Goal: Task Accomplishment & Management: Complete application form

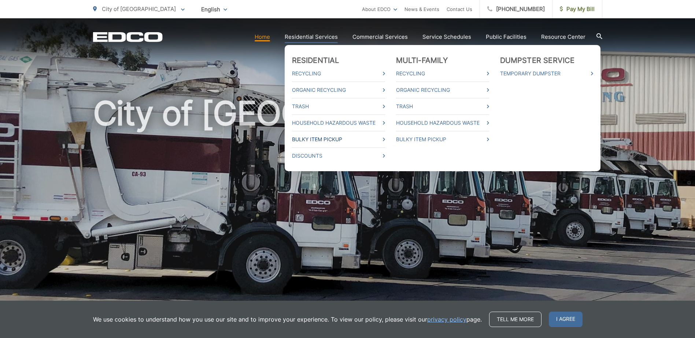
click at [340, 139] on link "Bulky Item Pickup" at bounding box center [338, 139] width 93 height 9
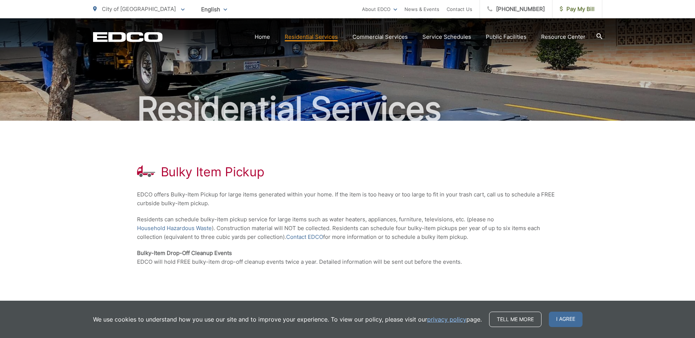
scroll to position [109, 0]
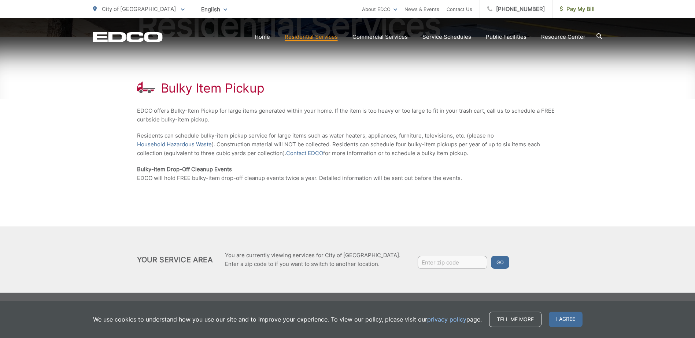
click at [418, 269] on div "Go" at bounding box center [454, 263] width 109 height 15
click at [301, 154] on link "Contact EDCO" at bounding box center [304, 153] width 37 height 9
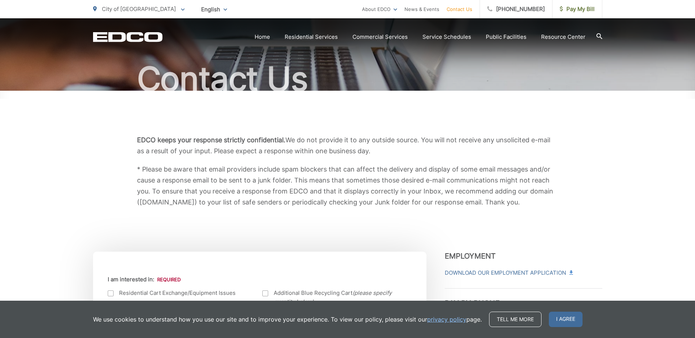
scroll to position [238, 0]
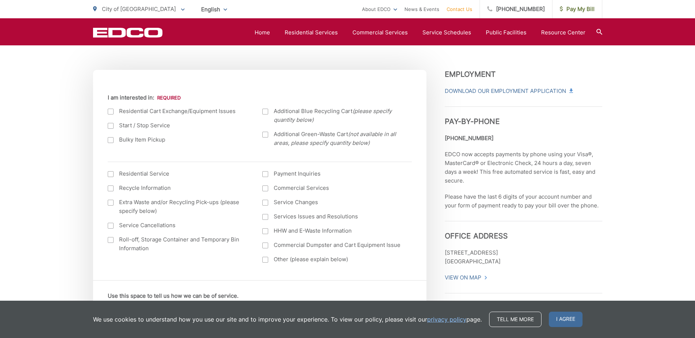
click at [108, 139] on div at bounding box center [111, 140] width 6 height 6
click at [0, 0] on input "Bulky Item Pickup" at bounding box center [0, 0] width 0 height 0
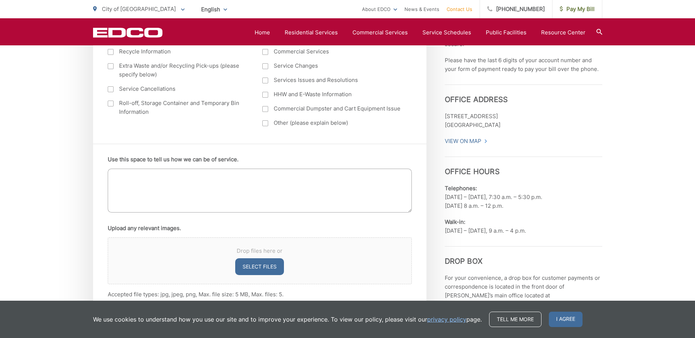
scroll to position [377, 0]
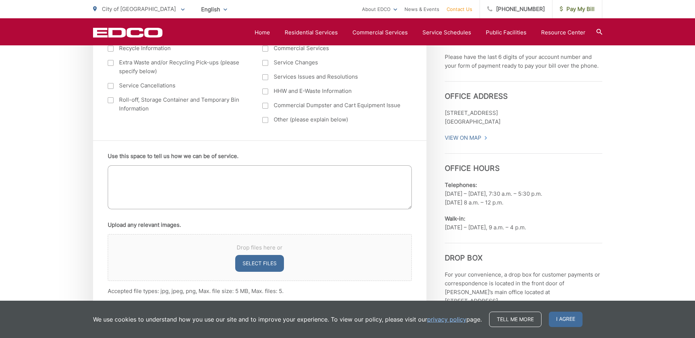
click at [226, 185] on textarea "Use this space to tell us how we can be of service." at bounding box center [260, 187] width 304 height 44
type textarea "Couch pick up"
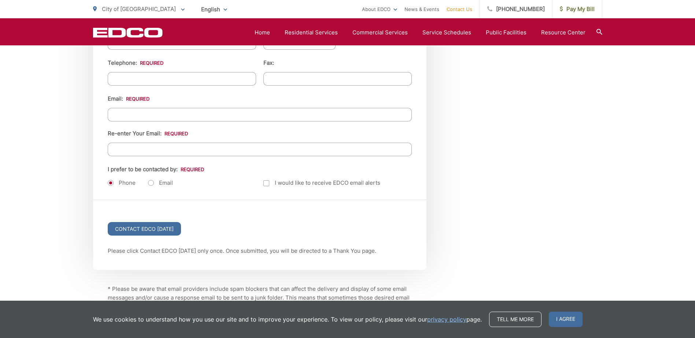
scroll to position [911, 0]
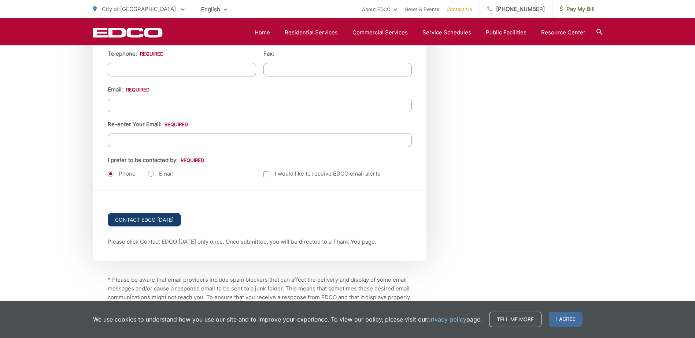
click at [140, 217] on input "Contact EDCO Today" at bounding box center [144, 220] width 73 height 14
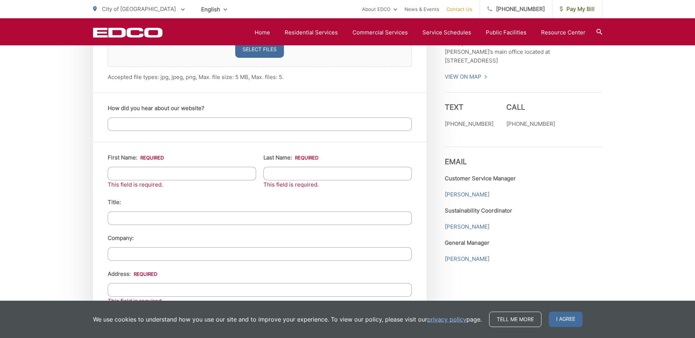
scroll to position [629, 0]
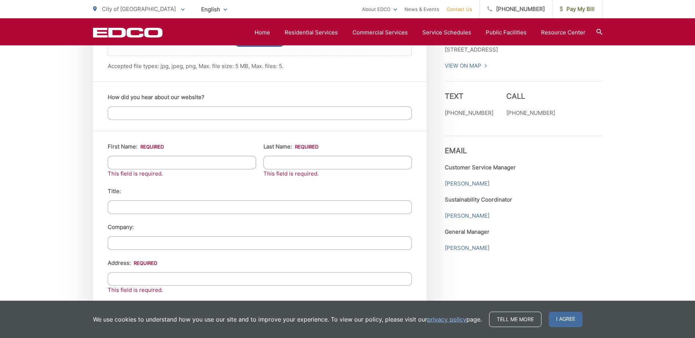
click at [209, 158] on input "First Name: *" at bounding box center [182, 163] width 148 height 14
type input "Tamara"
type input "Gazarova"
type input "1001 Lemon Ave"
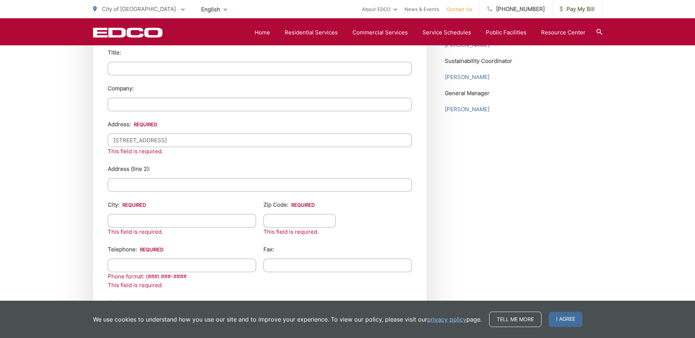
scroll to position [889, 0]
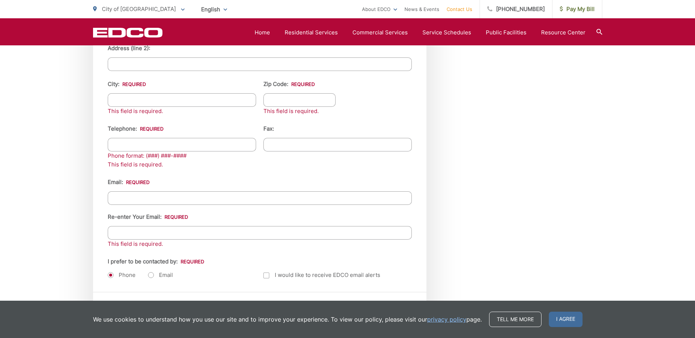
click at [146, 98] on input "City: *" at bounding box center [182, 100] width 148 height 14
type input "El Cajon"
type input "C"
type input "92020"
type input "(619) 261-4233"
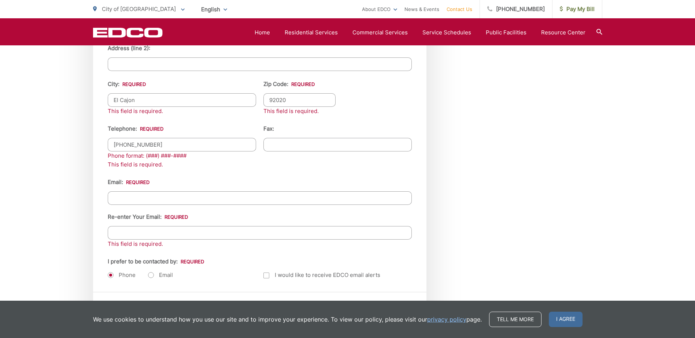
type input "(___) ___-____"
type input "kapriza25@yahoo.com"
drag, startPoint x: 154, startPoint y: 198, endPoint x: 73, endPoint y: 190, distance: 81.7
click at [133, 230] on input "Re-enter Your Email:" at bounding box center [260, 233] width 304 height 14
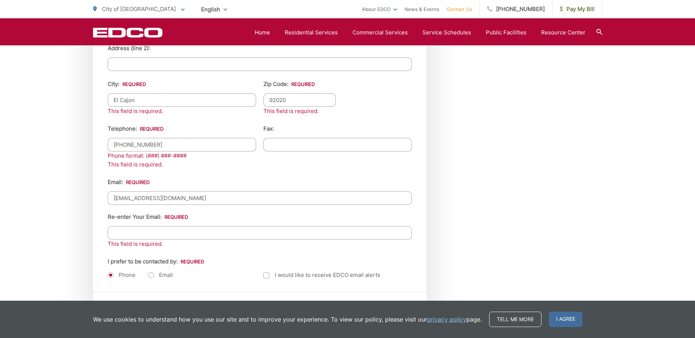
paste input "kapriza25@yahoo.com"
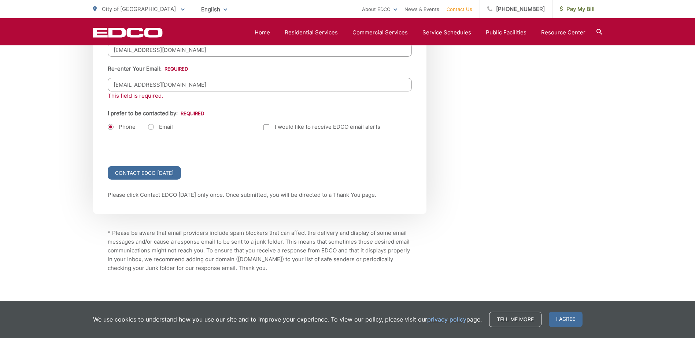
scroll to position [1038, 0]
type input "kapriza25@yahoo.com"
click at [141, 177] on input "Contact EDCO Today" at bounding box center [144, 172] width 73 height 14
click at [139, 172] on input "Contact EDCO Today" at bounding box center [144, 172] width 73 height 14
